Goal: Entertainment & Leisure: Consume media (video, audio)

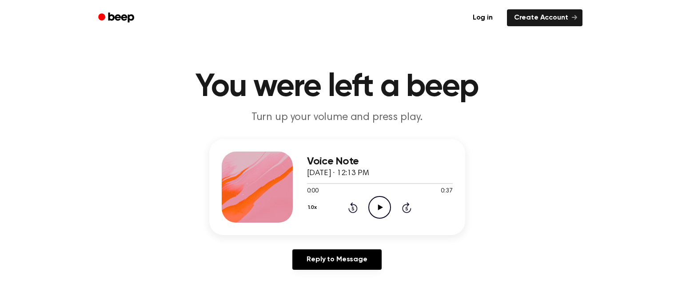
click at [379, 205] on icon at bounding box center [380, 207] width 5 height 6
click at [372, 203] on icon "Play Audio" at bounding box center [379, 207] width 23 height 23
click at [389, 209] on icon "Play Audio" at bounding box center [379, 207] width 23 height 23
click at [380, 207] on icon at bounding box center [380, 207] width 5 height 6
click at [373, 212] on icon "Play Audio" at bounding box center [379, 207] width 23 height 23
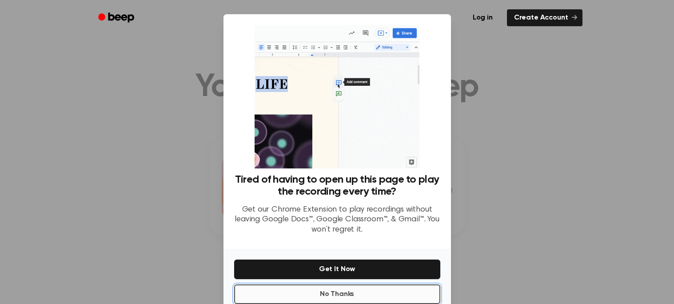
click at [367, 284] on button "No Thanks" at bounding box center [337, 294] width 206 height 20
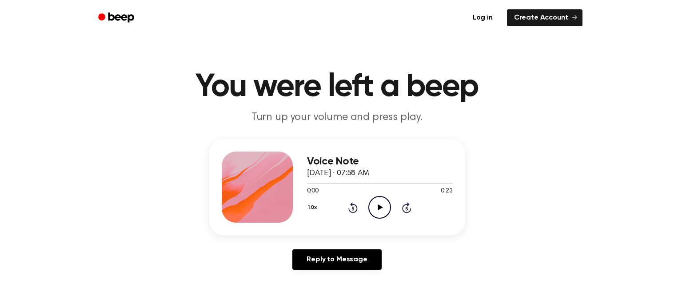
click at [373, 207] on icon "Play Audio" at bounding box center [379, 207] width 23 height 23
click at [377, 211] on icon "Play Audio" at bounding box center [379, 207] width 23 height 23
click at [377, 218] on div "Voice Note September 26, 2025 · 08:53 AM 0:00 0:09 Your browser does not suppor…" at bounding box center [380, 186] width 146 height 71
click at [378, 214] on icon "Play Audio" at bounding box center [379, 207] width 23 height 23
click at [372, 198] on icon "Play Audio" at bounding box center [379, 207] width 23 height 23
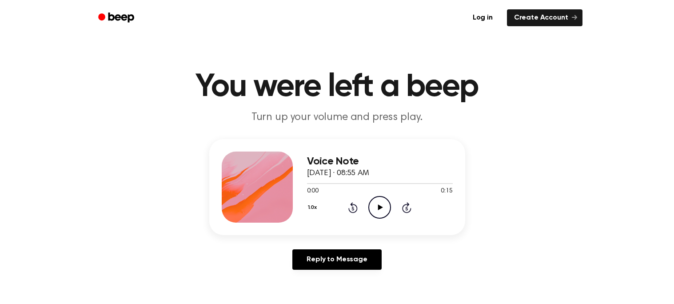
click at [377, 208] on icon "Play Audio" at bounding box center [379, 207] width 23 height 23
click at [375, 217] on circle at bounding box center [380, 207] width 22 height 22
click at [378, 208] on icon at bounding box center [380, 207] width 5 height 6
click at [381, 214] on icon "Play Audio" at bounding box center [379, 207] width 23 height 23
click at [385, 208] on icon "Play Audio" at bounding box center [379, 207] width 23 height 23
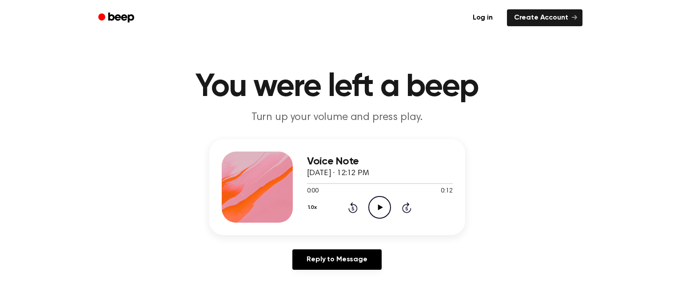
click at [376, 211] on icon "Play Audio" at bounding box center [379, 207] width 23 height 23
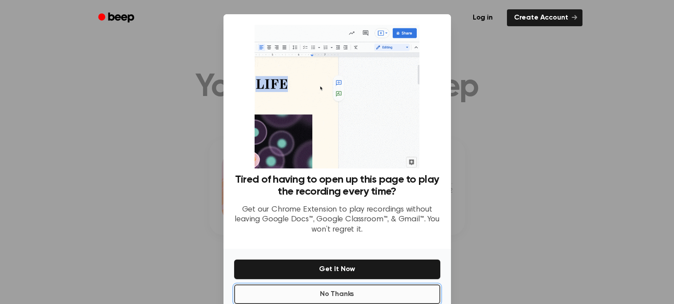
click at [359, 290] on button "No Thanks" at bounding box center [337, 294] width 206 height 20
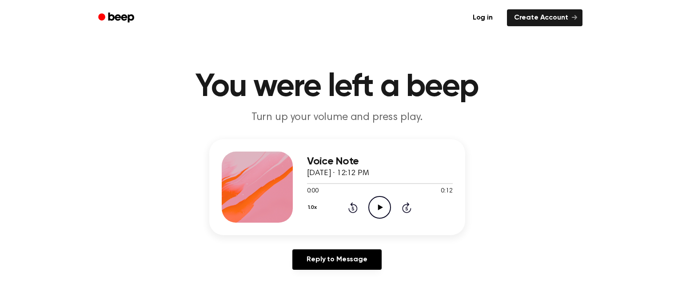
click at [380, 207] on icon at bounding box center [380, 207] width 5 height 6
click at [377, 212] on icon "Play Audio" at bounding box center [379, 207] width 23 height 23
click at [376, 207] on icon "Play Audio" at bounding box center [379, 207] width 23 height 23
click at [385, 212] on icon "Play Audio" at bounding box center [379, 207] width 23 height 23
